Goal: Task Accomplishment & Management: Manage account settings

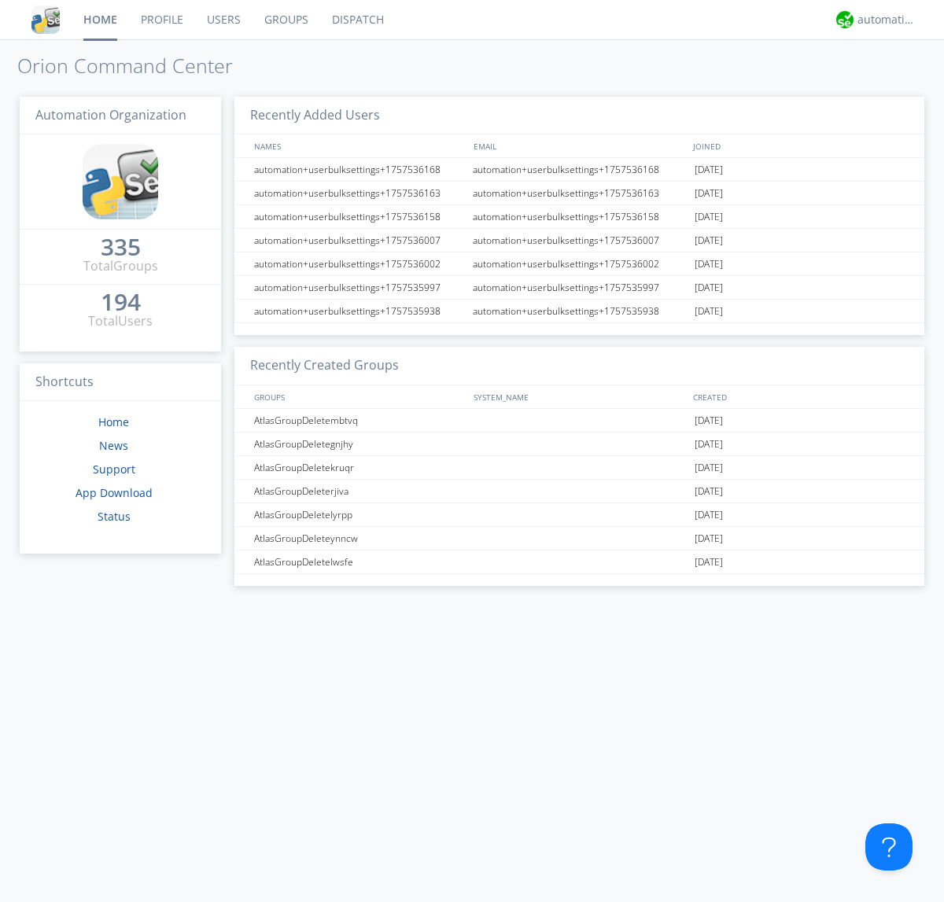
click at [223, 20] on link "Users" at bounding box center [223, 19] width 57 height 39
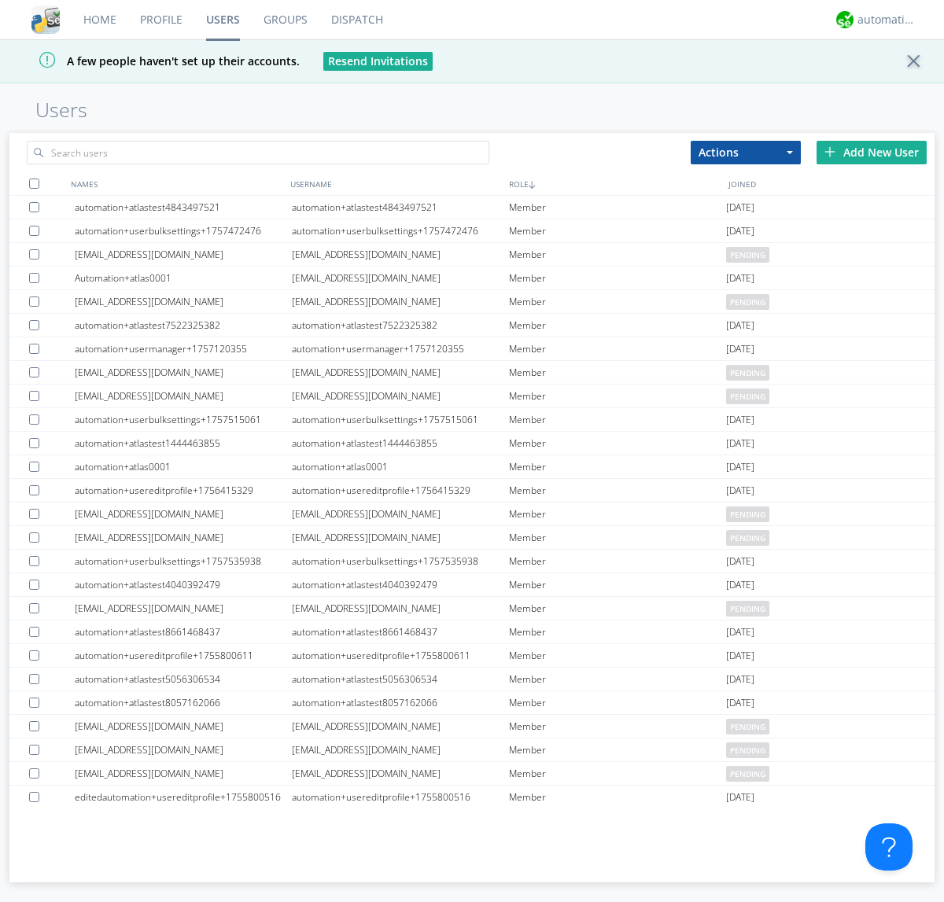
click at [871, 152] on div "Add New User" at bounding box center [871, 153] width 110 height 24
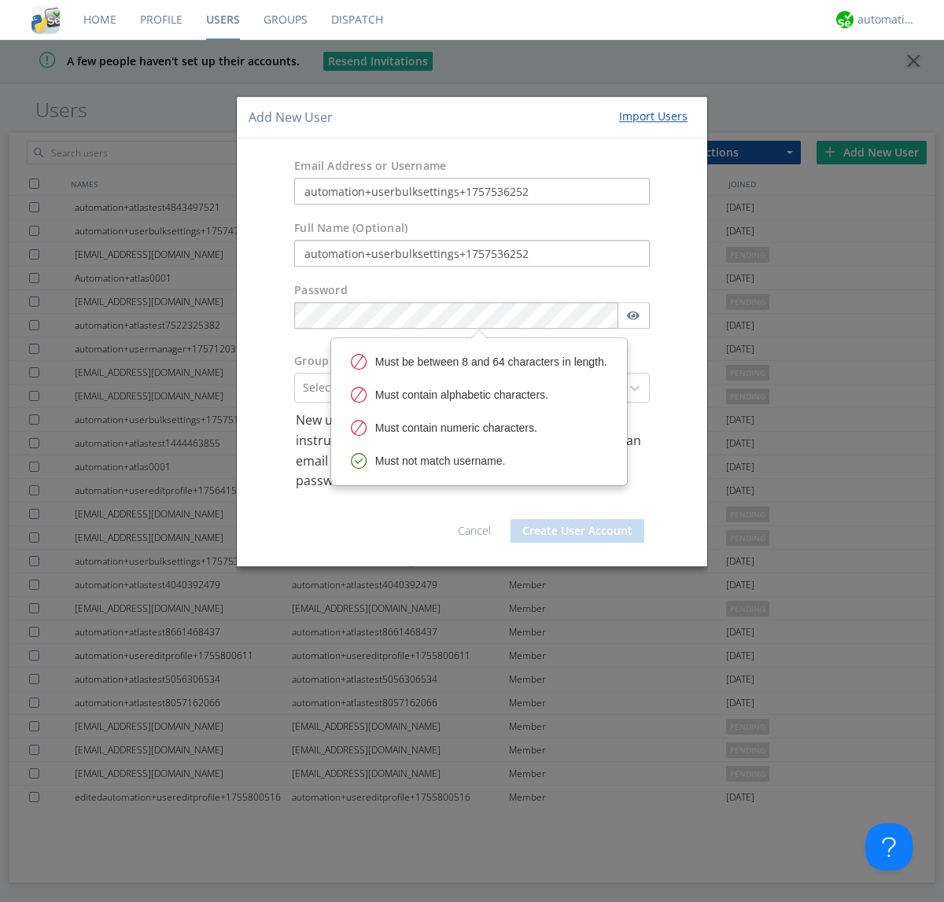
click at [577, 530] on button "Create User Account" at bounding box center [577, 531] width 134 height 24
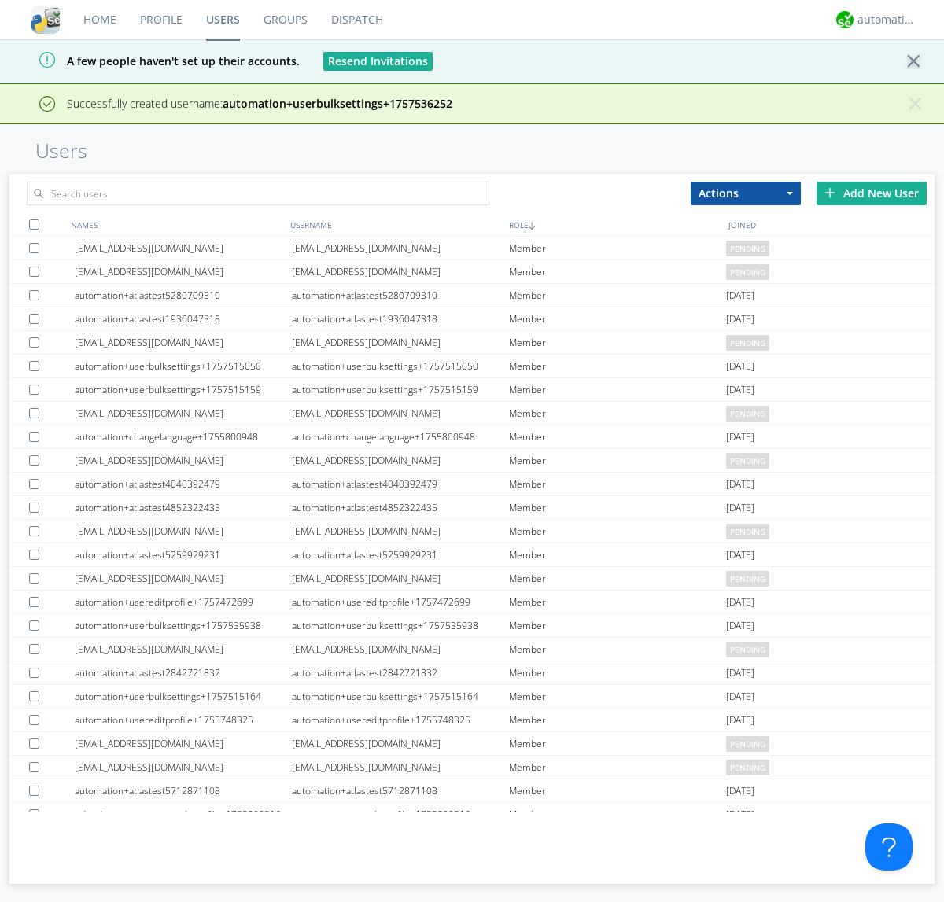
click at [871, 193] on div "Add New User" at bounding box center [871, 194] width 110 height 24
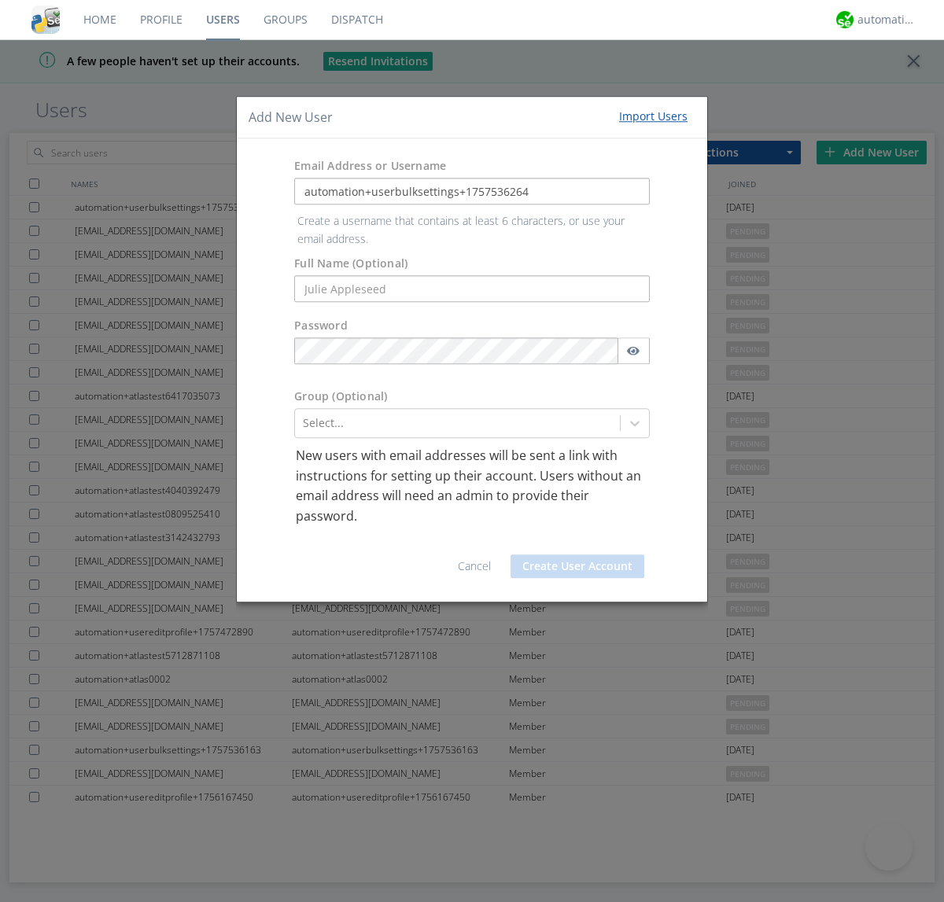
type input "automation+userbulksettings+1757536264"
click at [577, 554] on button "Create User Account" at bounding box center [577, 566] width 134 height 24
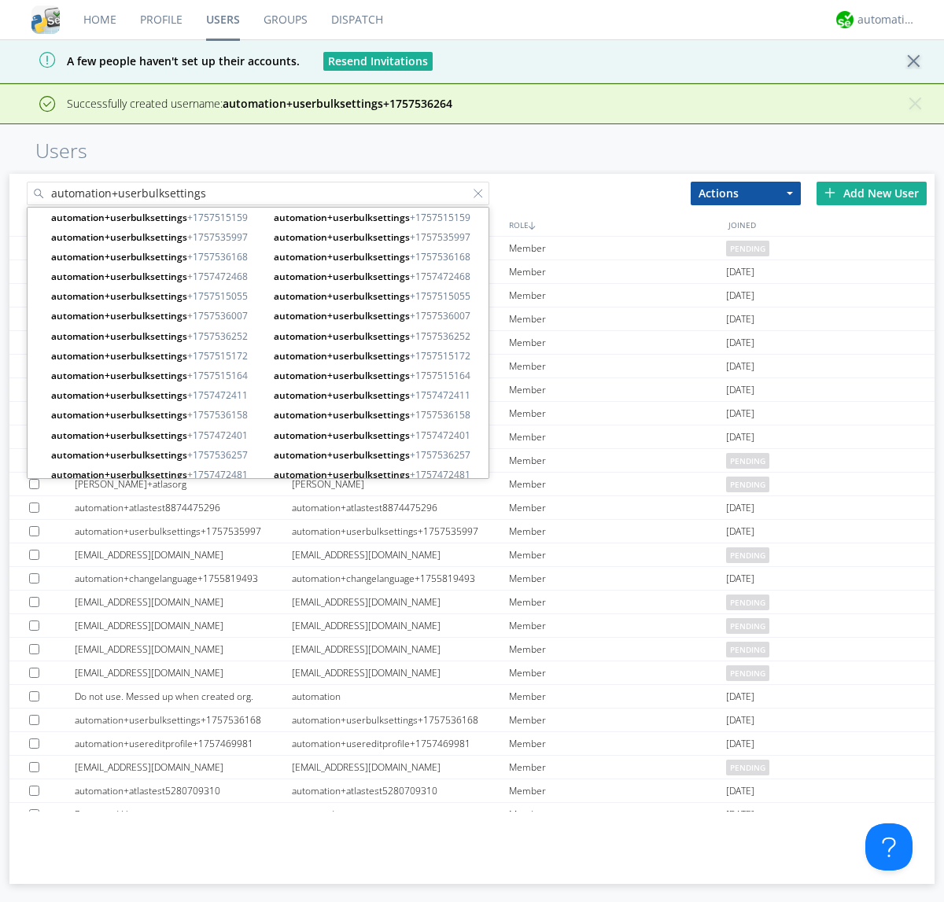
type input "automation+userbulksettings"
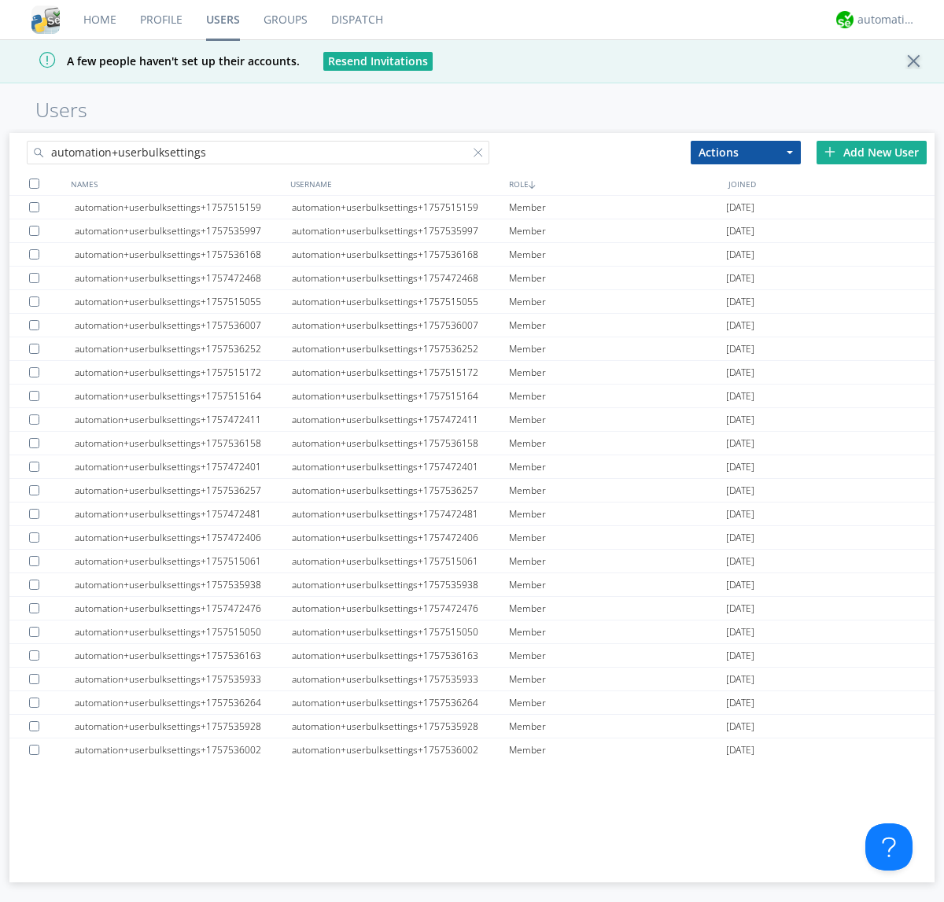
click at [34, 183] on div at bounding box center [34, 183] width 10 height 10
click at [745, 152] on button "Actions" at bounding box center [745, 153] width 110 height 24
click at [0, 0] on link "Edit Settings" at bounding box center [0, 0] width 0 height 0
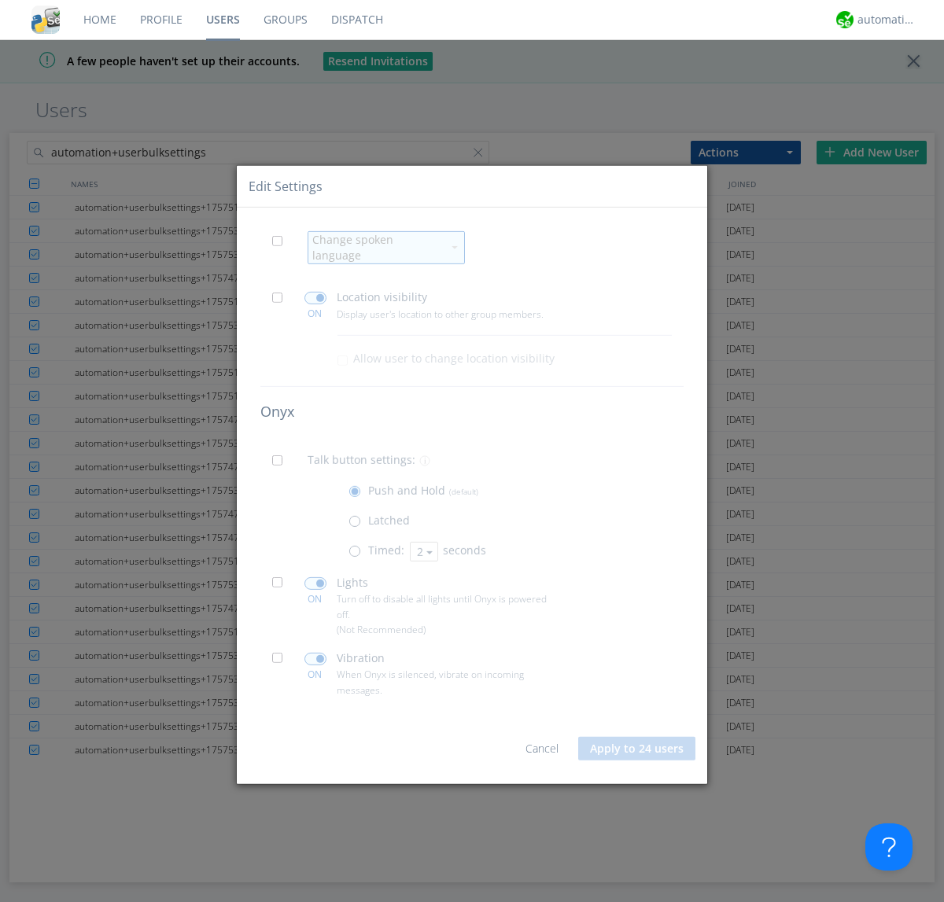
click at [281, 251] on span at bounding box center [282, 245] width 20 height 20
click at [0, 0] on input "checkbox" at bounding box center [0, 0] width 0 height 0
click at [377, 248] on div "Change spoken language" at bounding box center [377, 247] width 130 height 31
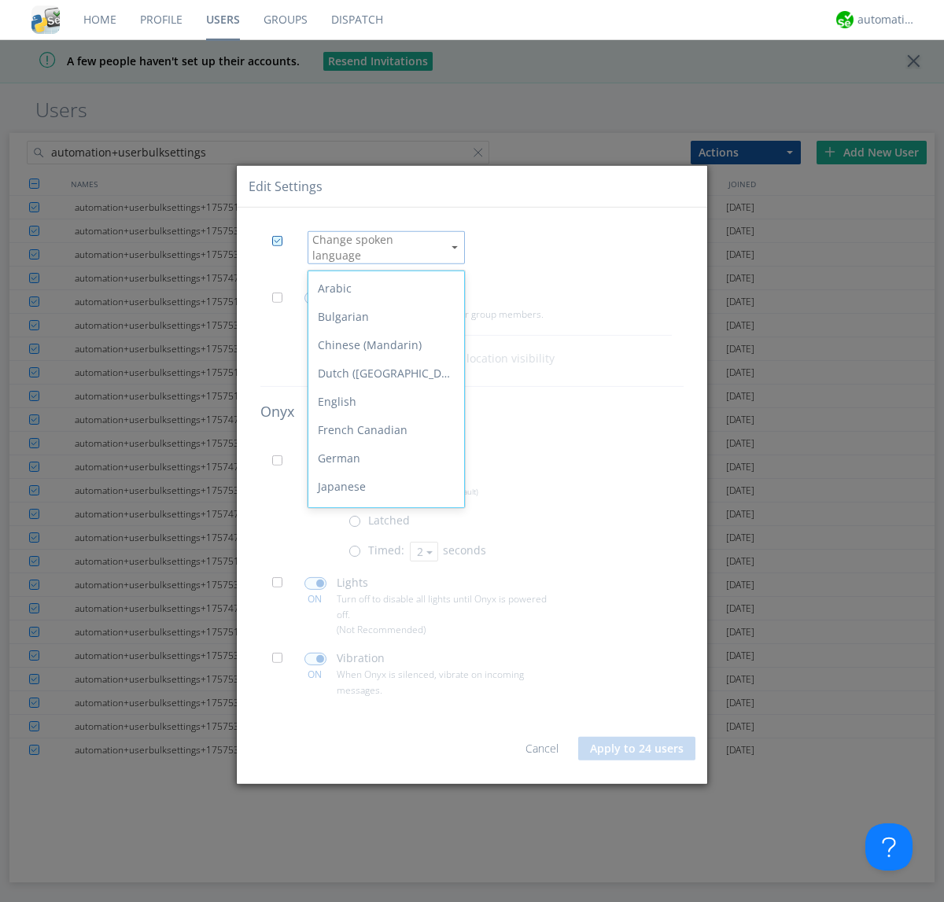
click at [281, 296] on span at bounding box center [282, 302] width 20 height 20
click at [0, 0] on input "checkbox" at bounding box center [0, 0] width 0 height 0
click at [315, 292] on span at bounding box center [315, 298] width 22 height 13
click at [0, 0] on input "checkbox" at bounding box center [0, 0] width 0 height 0
click at [281, 459] on span at bounding box center [282, 465] width 20 height 20
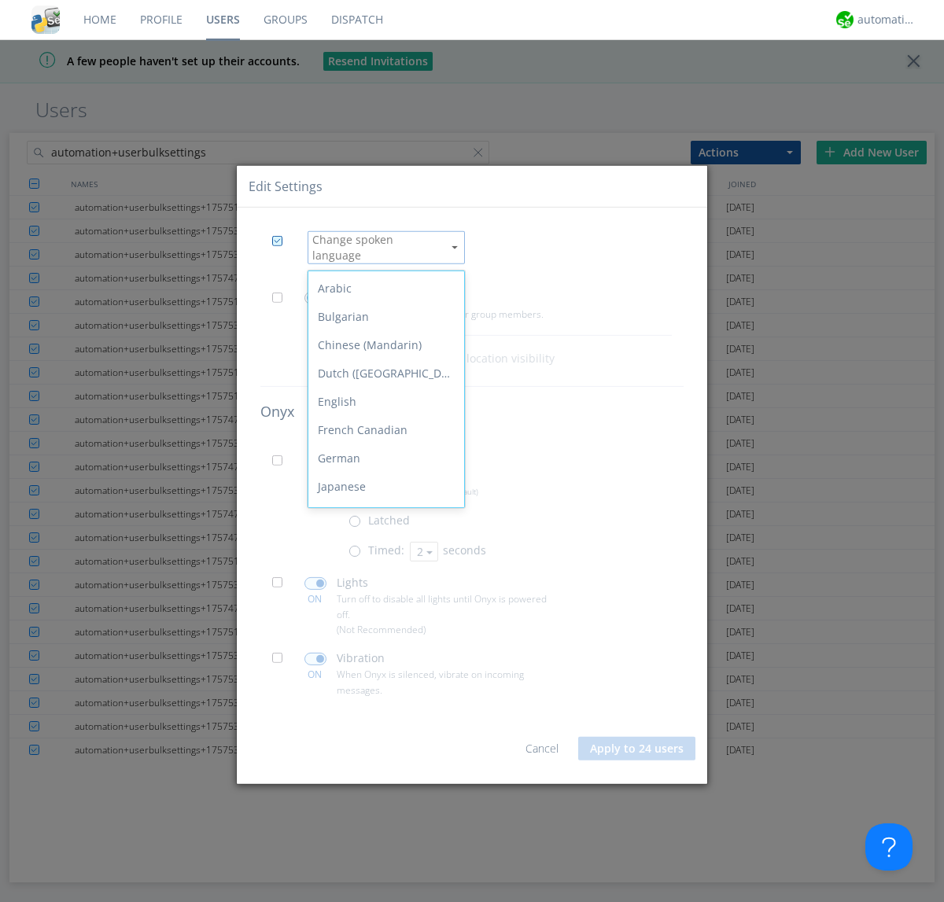
click at [0, 0] on input "checkbox" at bounding box center [0, 0] width 0 height 0
click at [358, 549] on span at bounding box center [358, 555] width 20 height 20
click at [0, 0] on input "radio" at bounding box center [0, 0] width 0 height 0
click at [422, 545] on button "2" at bounding box center [424, 552] width 28 height 20
click at [0, 0] on link "3" at bounding box center [0, 0] width 0 height 0
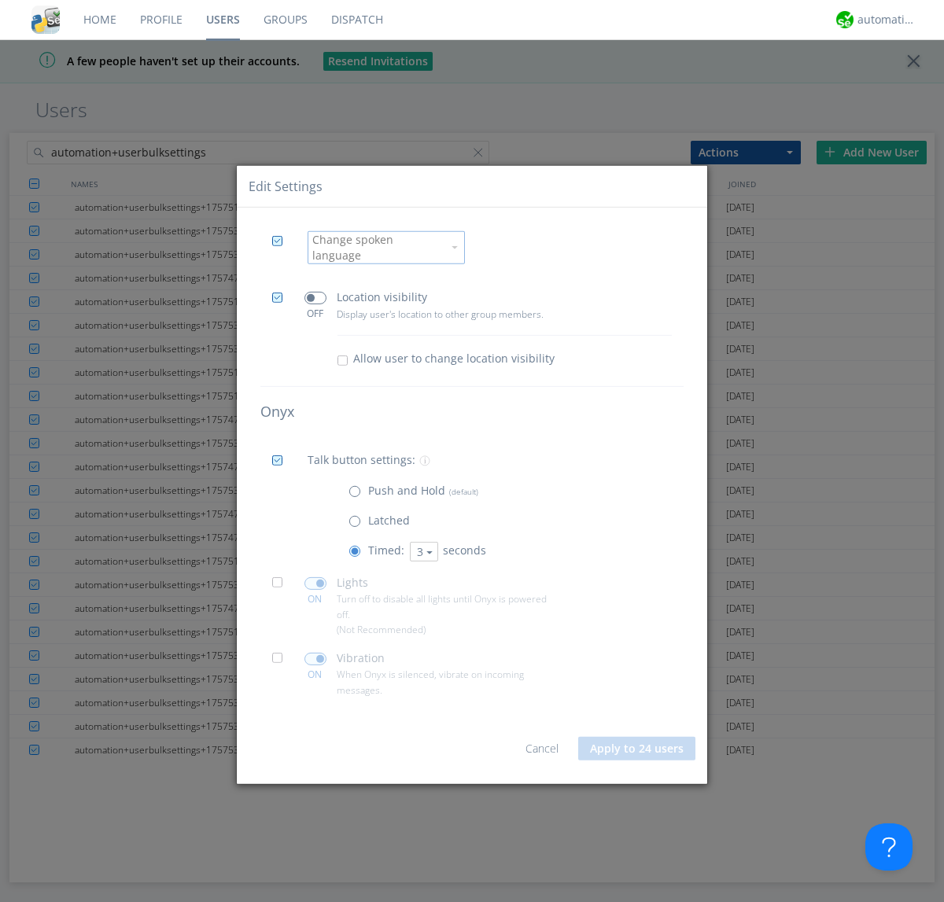
click at [281, 581] on span at bounding box center [282, 587] width 20 height 20
click at [0, 0] on input "checkbox" at bounding box center [0, 0] width 0 height 0
click at [315, 577] on span at bounding box center [315, 583] width 22 height 13
click at [0, 0] on input "checkbox" at bounding box center [0, 0] width 0 height 0
click at [281, 657] on span at bounding box center [282, 663] width 20 height 20
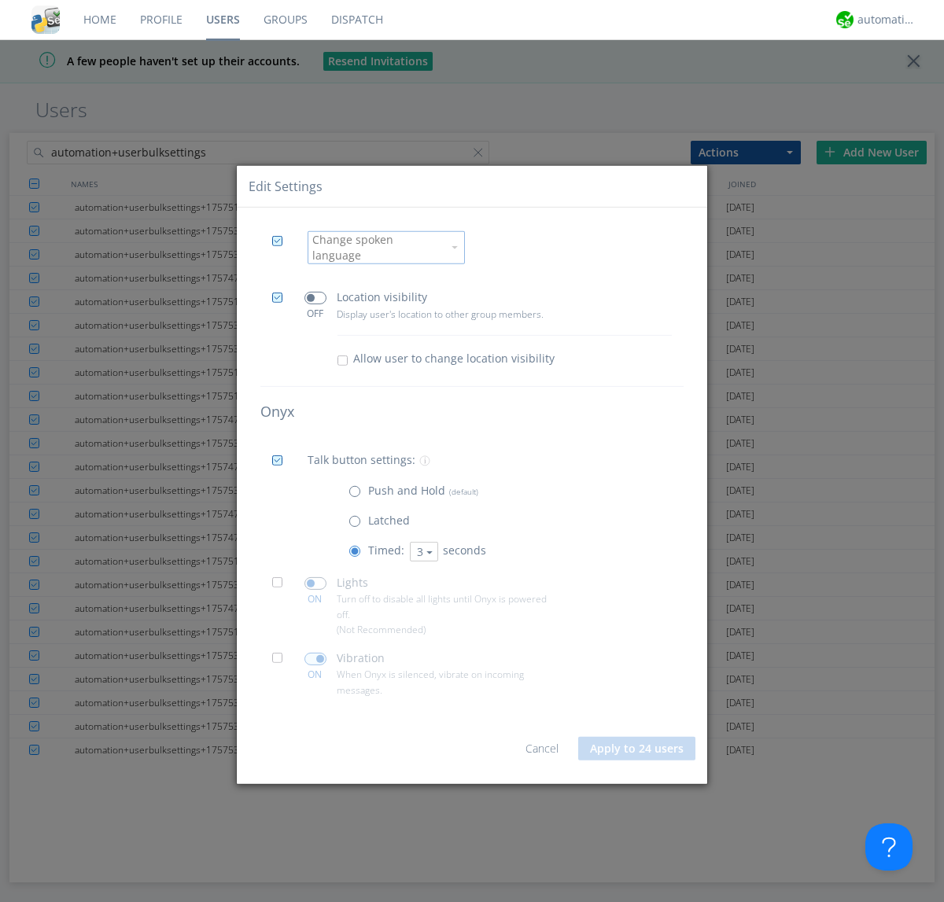
click at [0, 0] on input "checkbox" at bounding box center [0, 0] width 0 height 0
click at [315, 653] on span at bounding box center [315, 659] width 22 height 13
click at [0, 0] on input "checkbox" at bounding box center [0, 0] width 0 height 0
